Goal: Browse casually: Explore the website without a specific task or goal

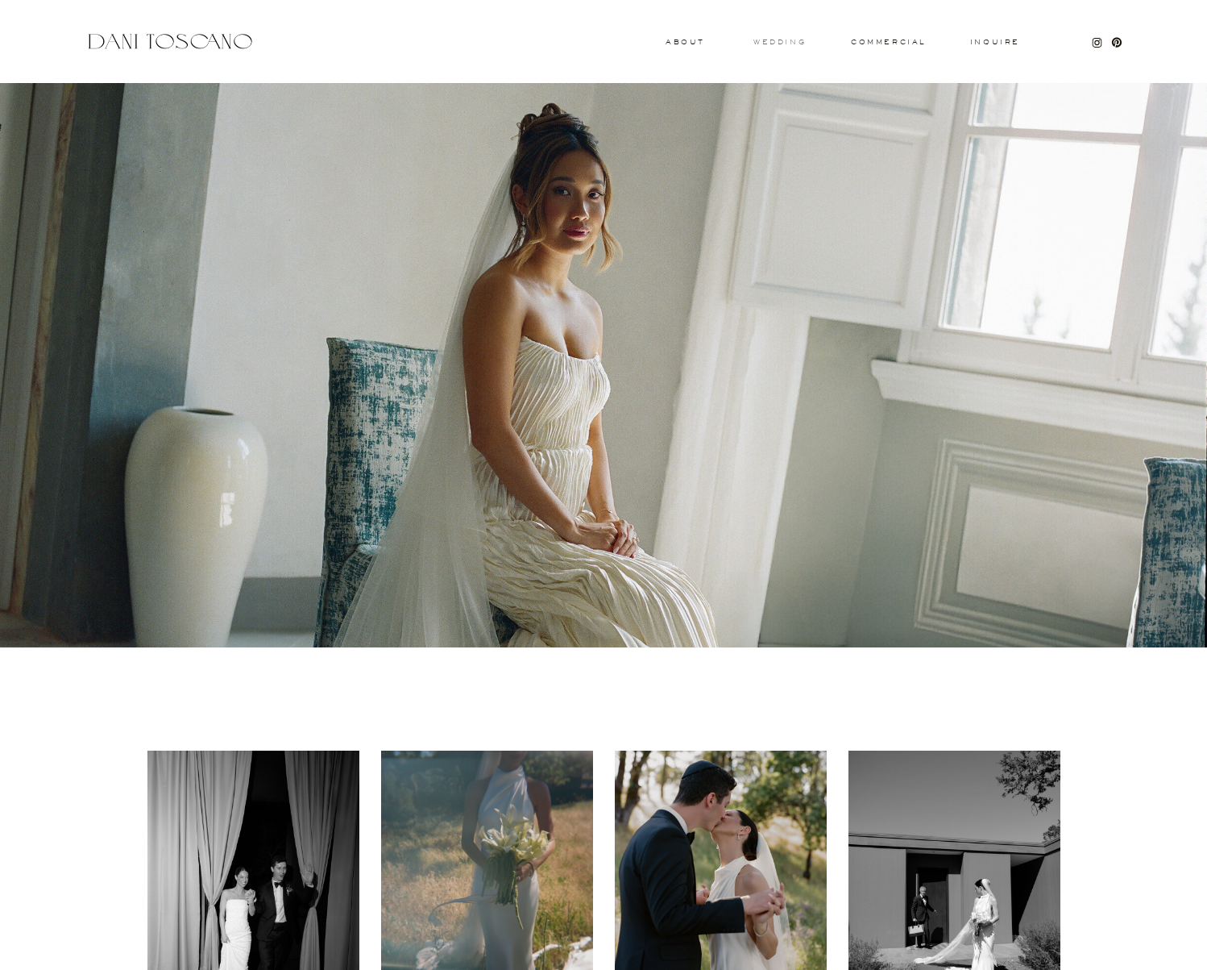
click at [789, 42] on h3 "wedding" at bounding box center [780, 42] width 52 height 6
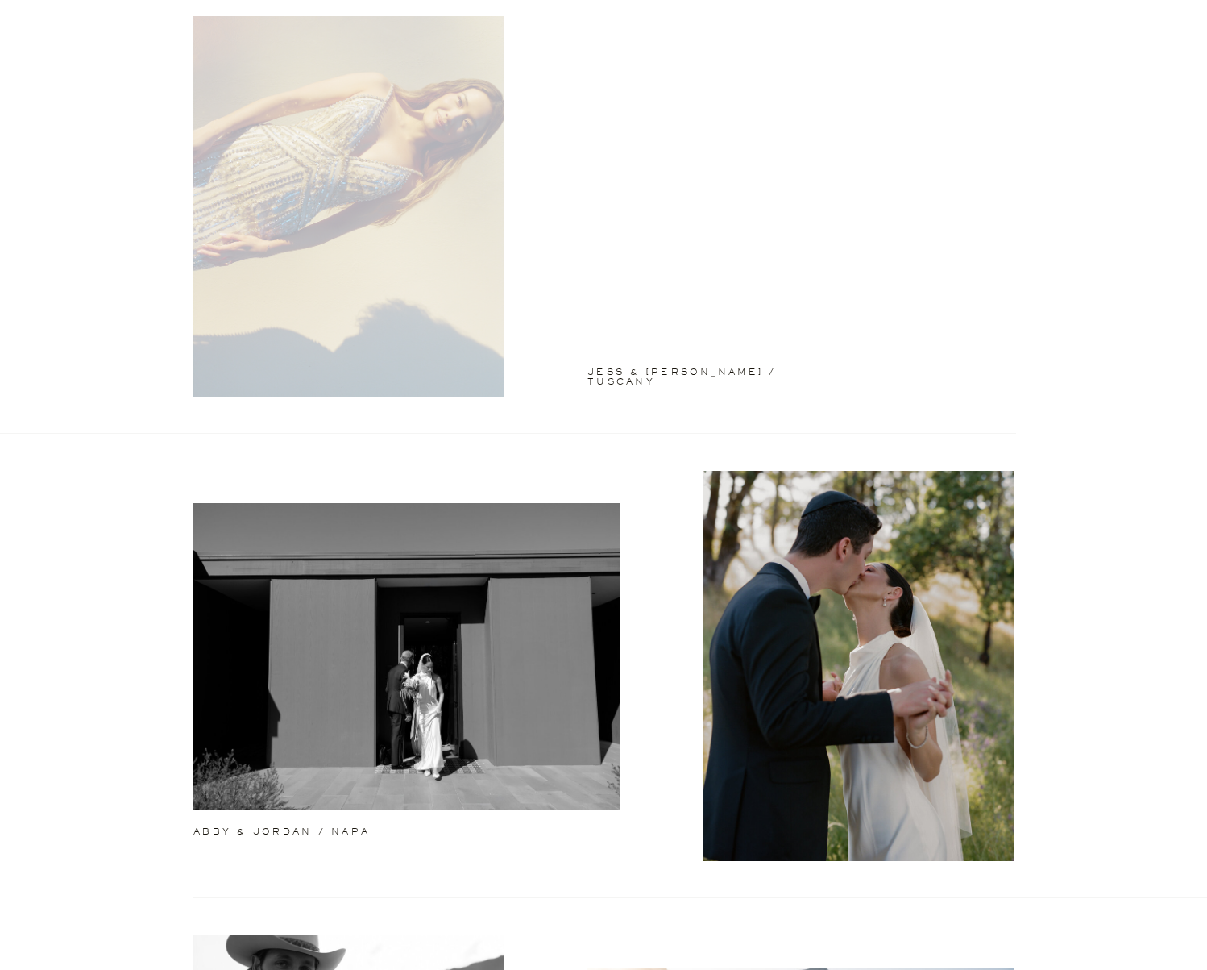
scroll to position [94, 0]
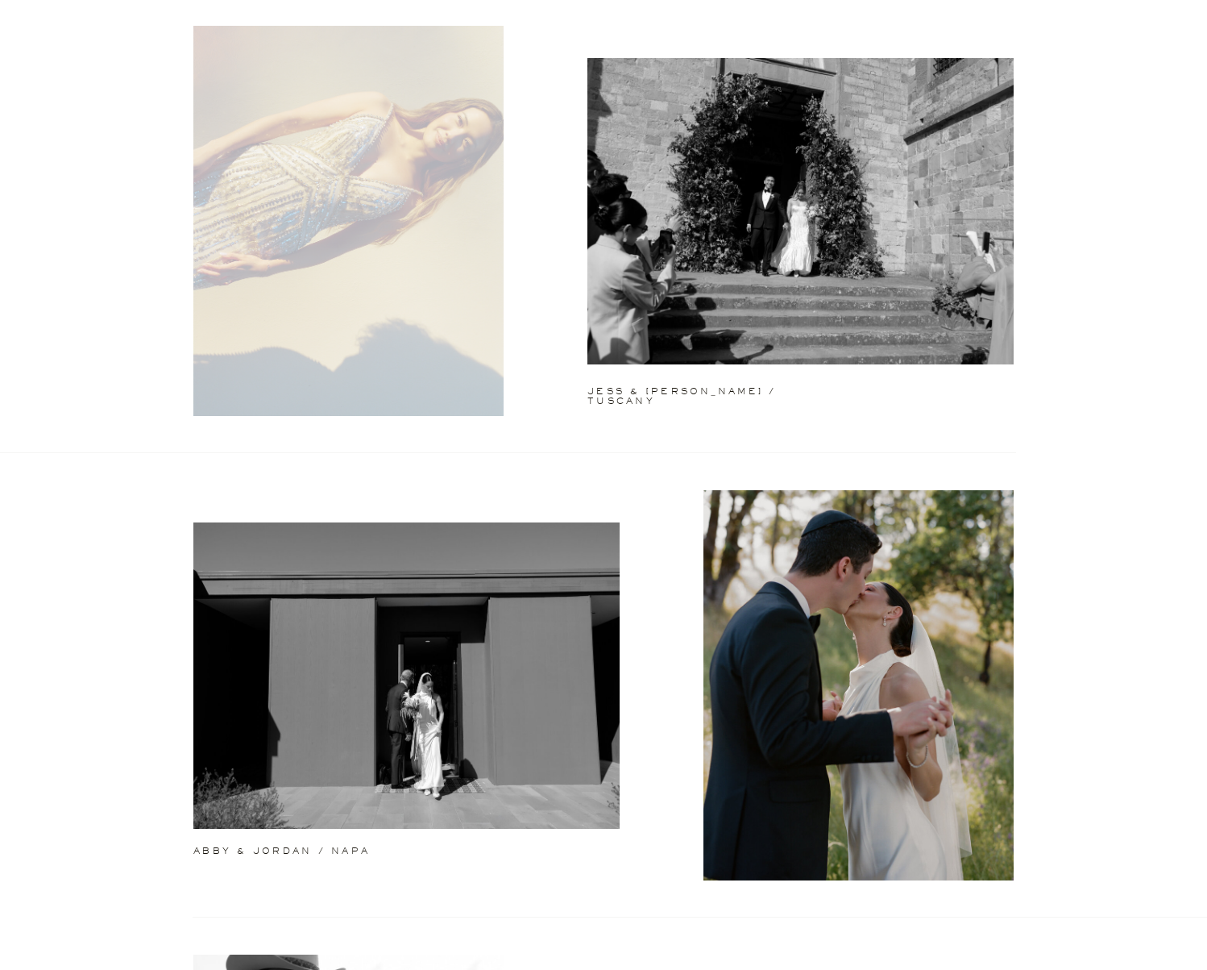
click at [404, 240] on div at bounding box center [348, 221] width 310 height 390
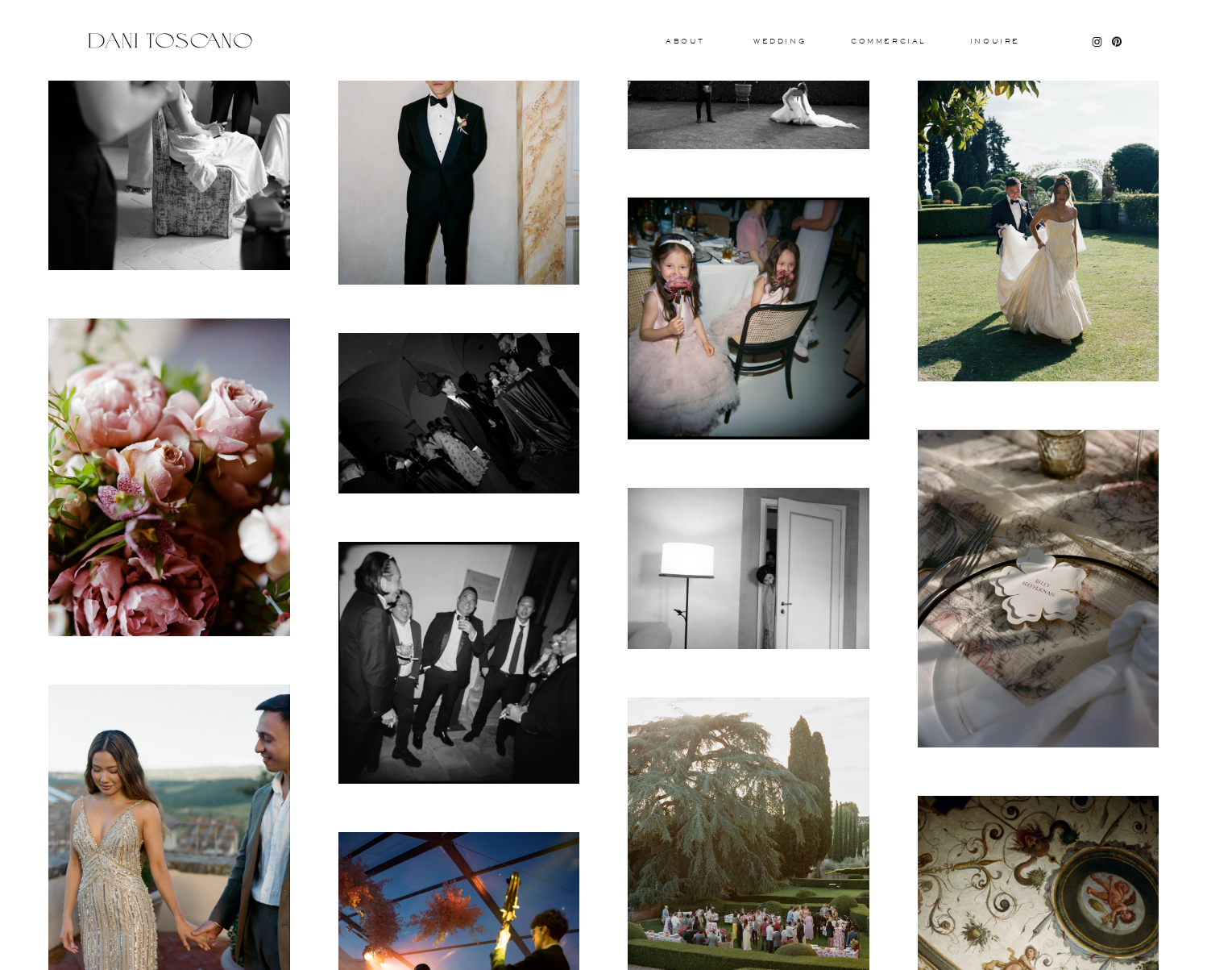
scroll to position [2644, 0]
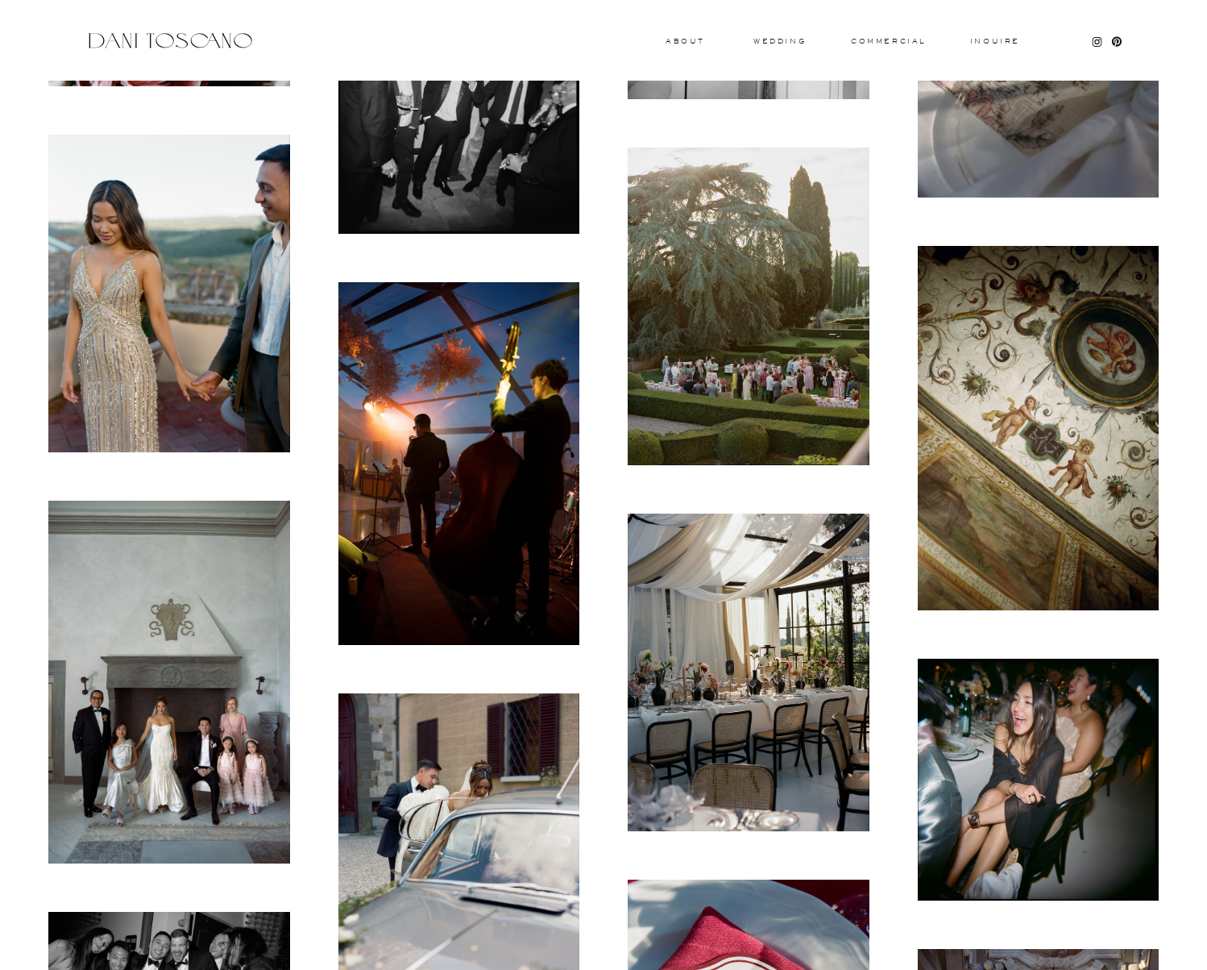
click at [190, 320] on img at bounding box center [169, 294] width 242 height 318
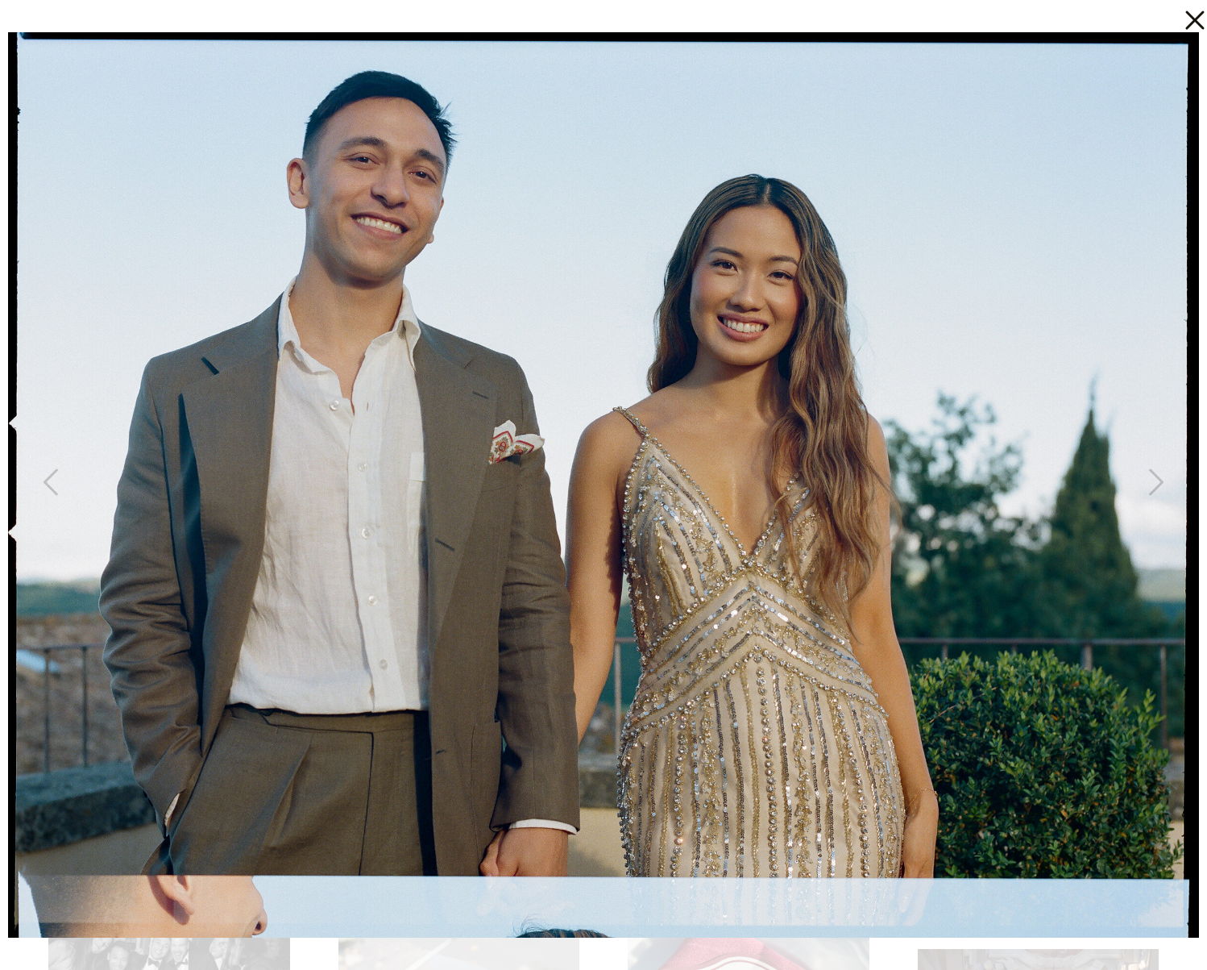
scroll to position [2648, 0]
click at [1147, 484] on icon at bounding box center [1155, 486] width 40 height 48
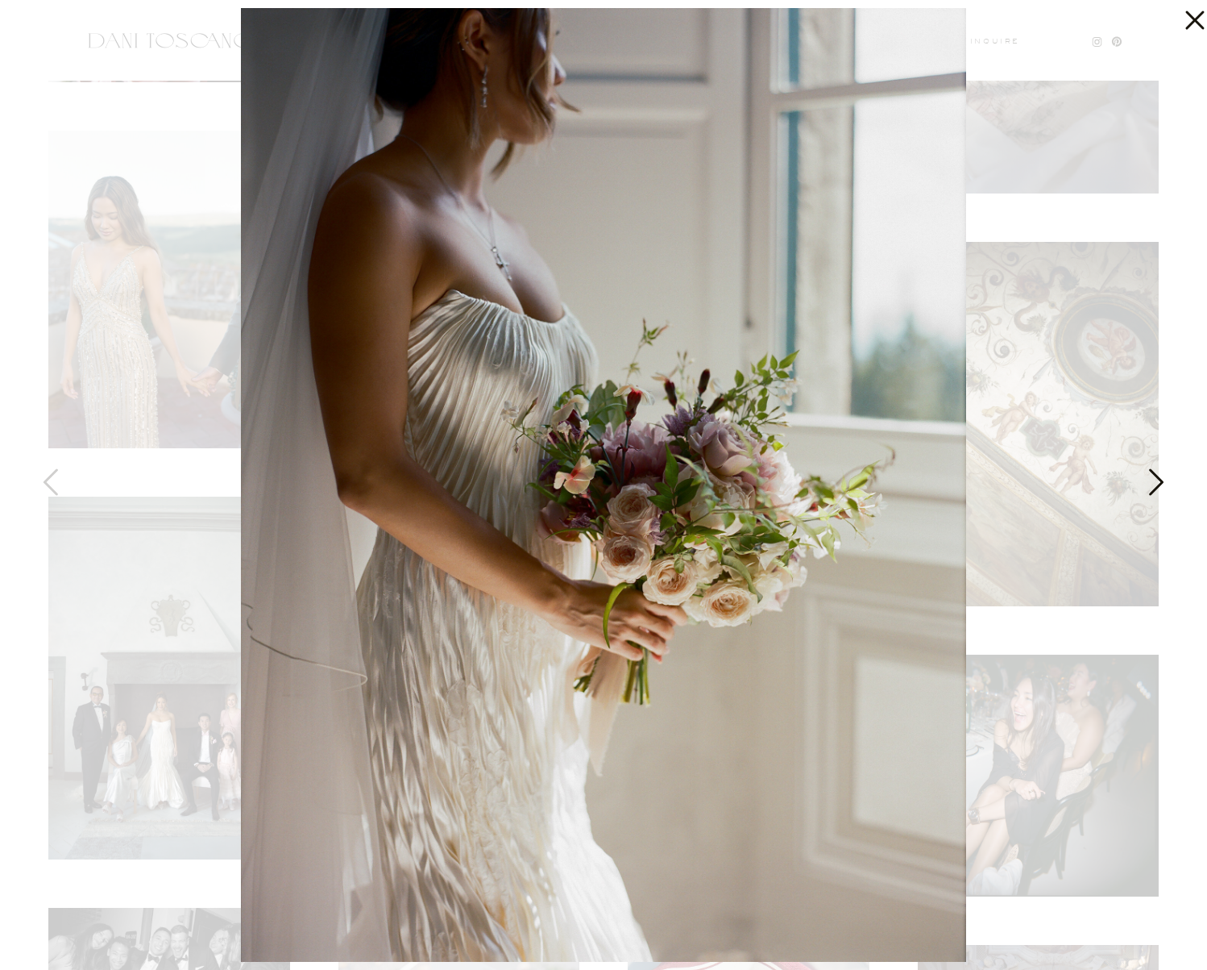
click at [1147, 484] on icon at bounding box center [1155, 486] width 40 height 48
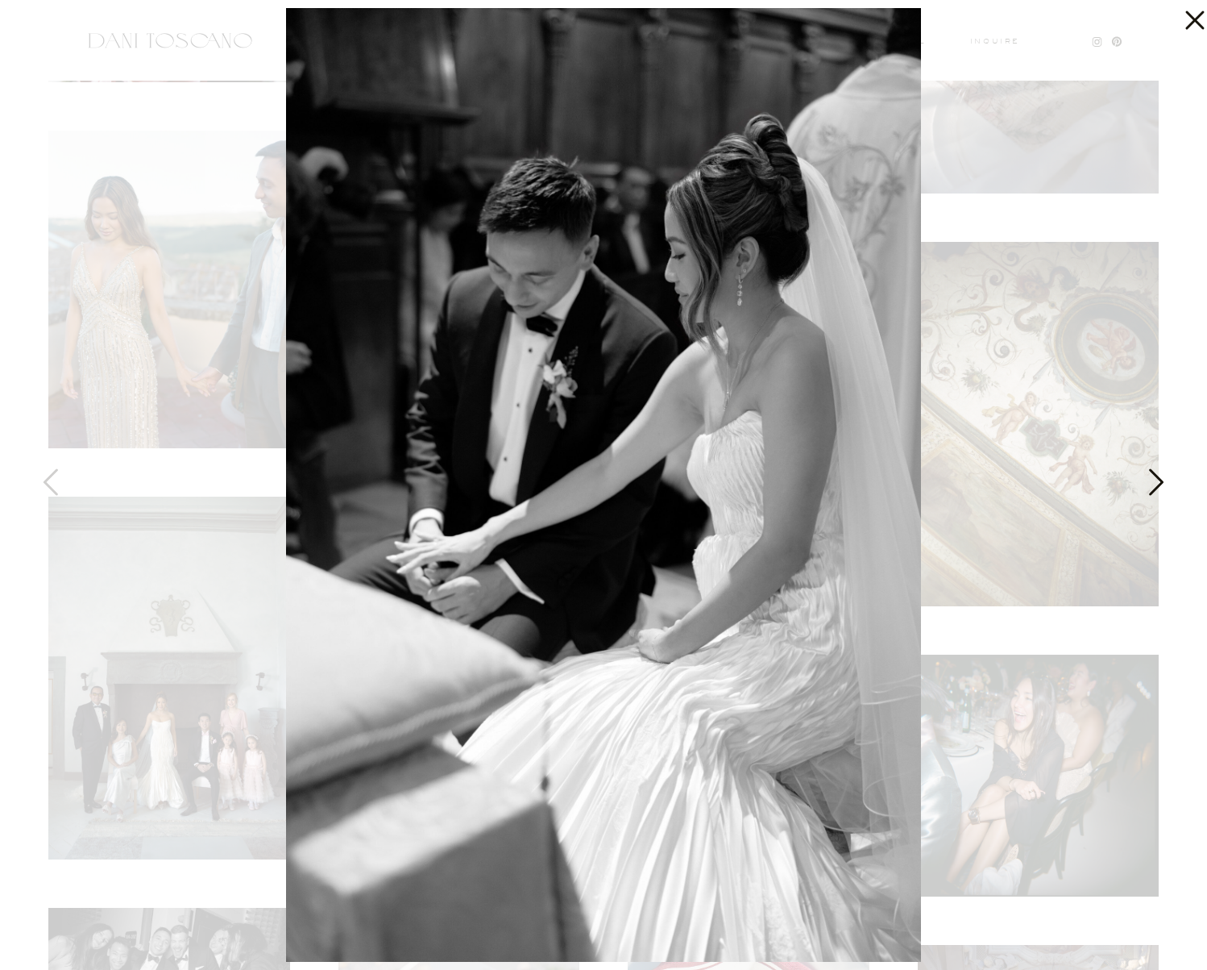
click at [1147, 484] on icon at bounding box center [1155, 486] width 40 height 48
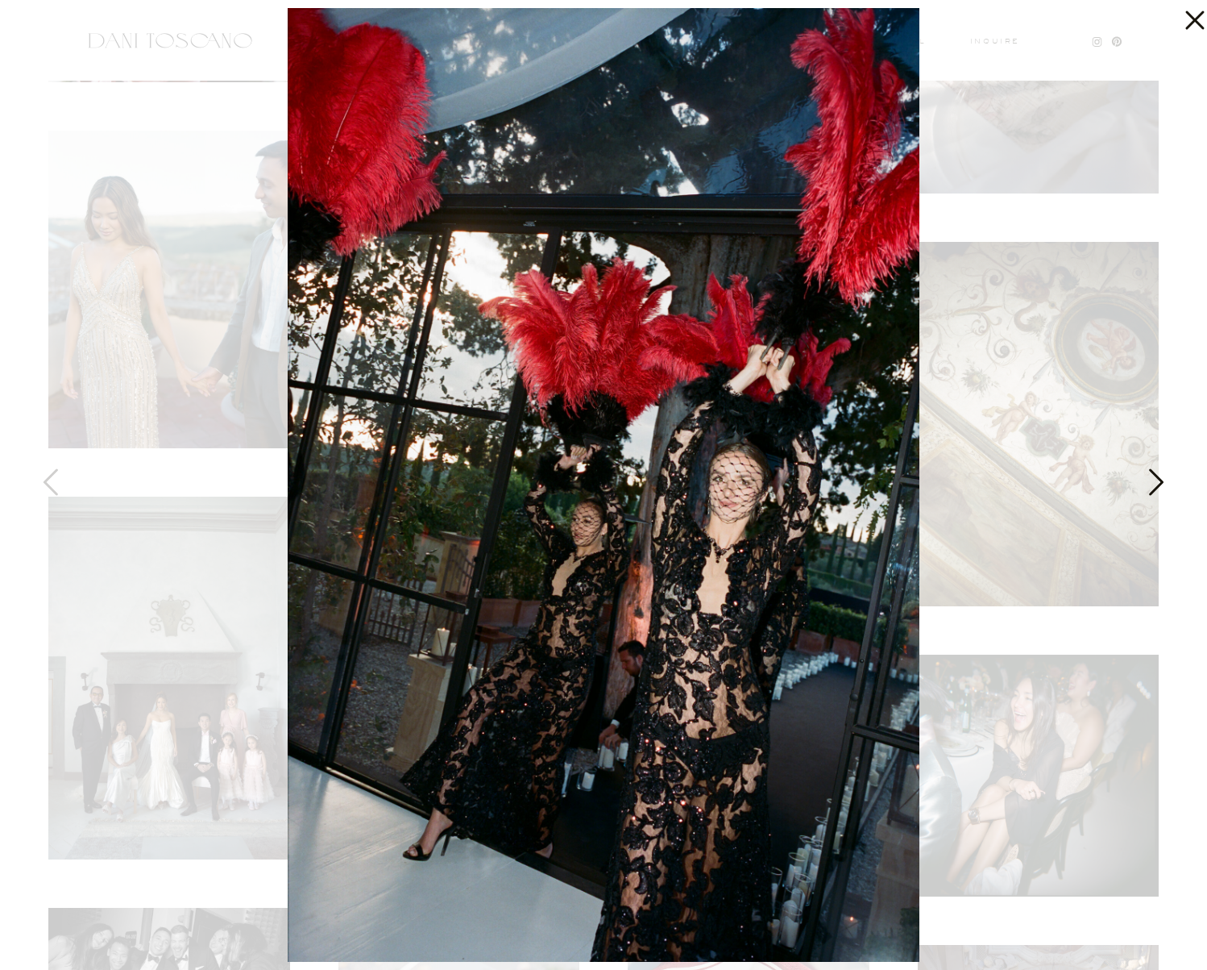
click at [1147, 484] on icon at bounding box center [1155, 486] width 40 height 48
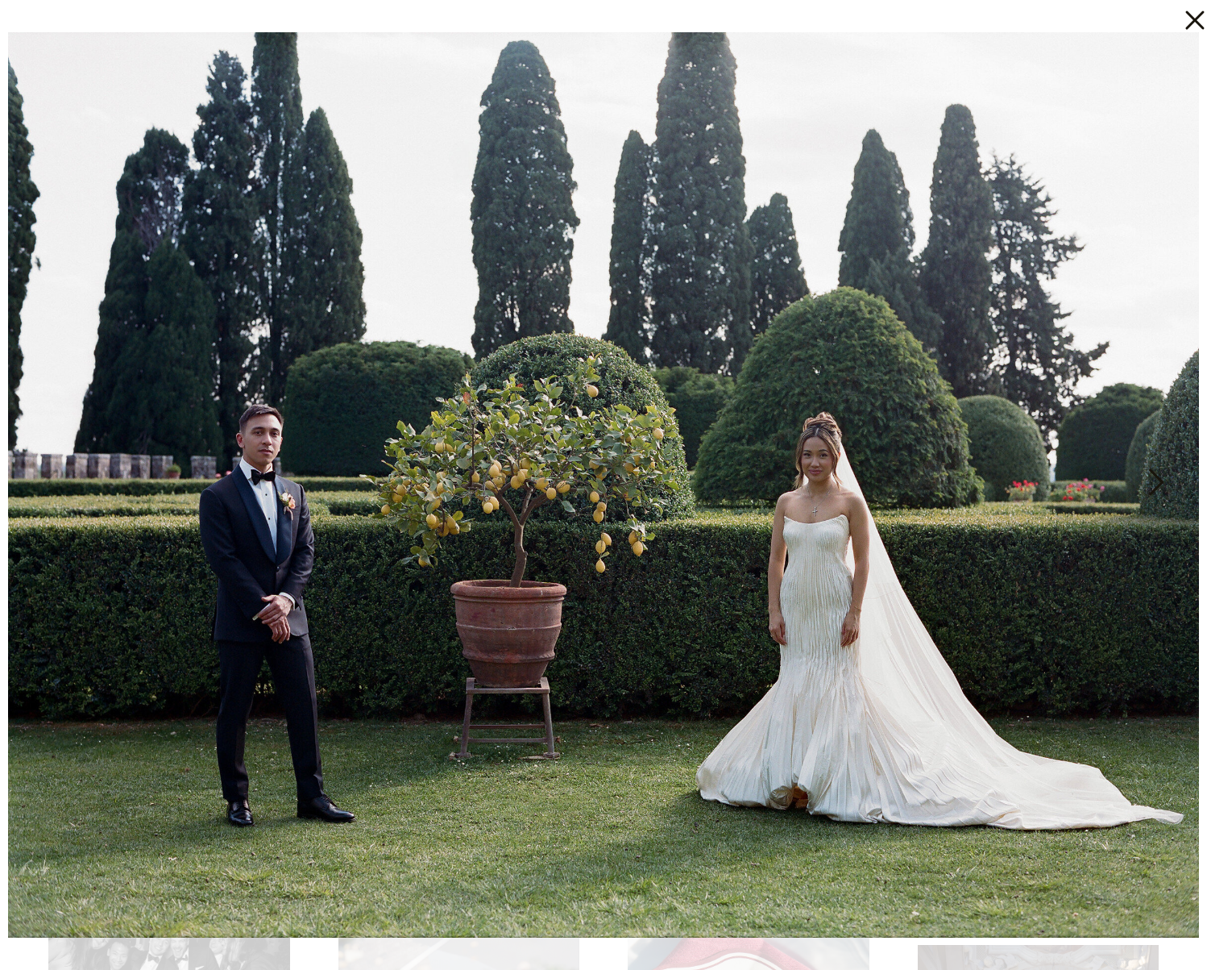
click at [1147, 484] on icon at bounding box center [1155, 486] width 40 height 48
